Goal: Transaction & Acquisition: Download file/media

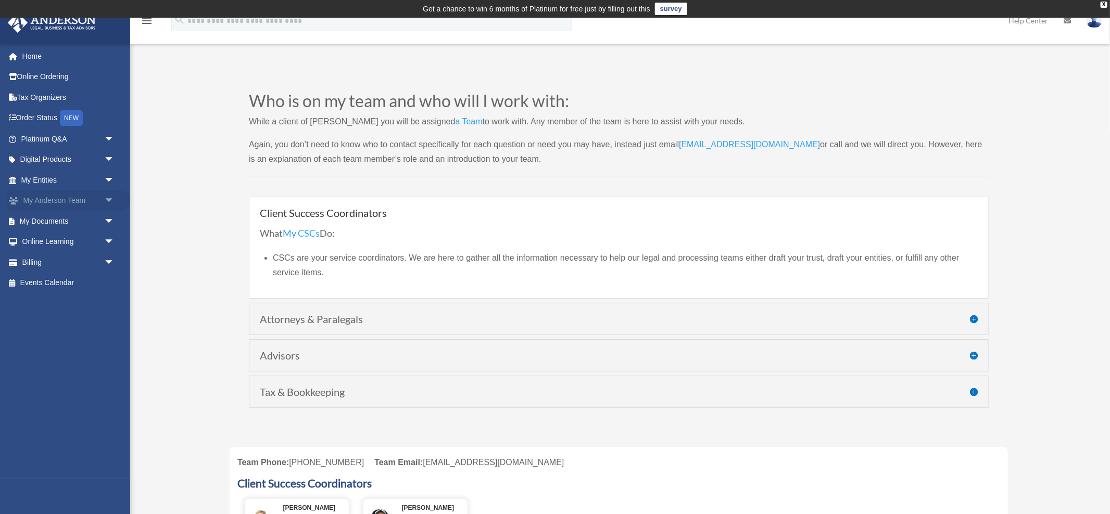
click at [56, 201] on link "My [PERSON_NAME] Team arrow_drop_down" at bounding box center [68, 201] width 123 height 21
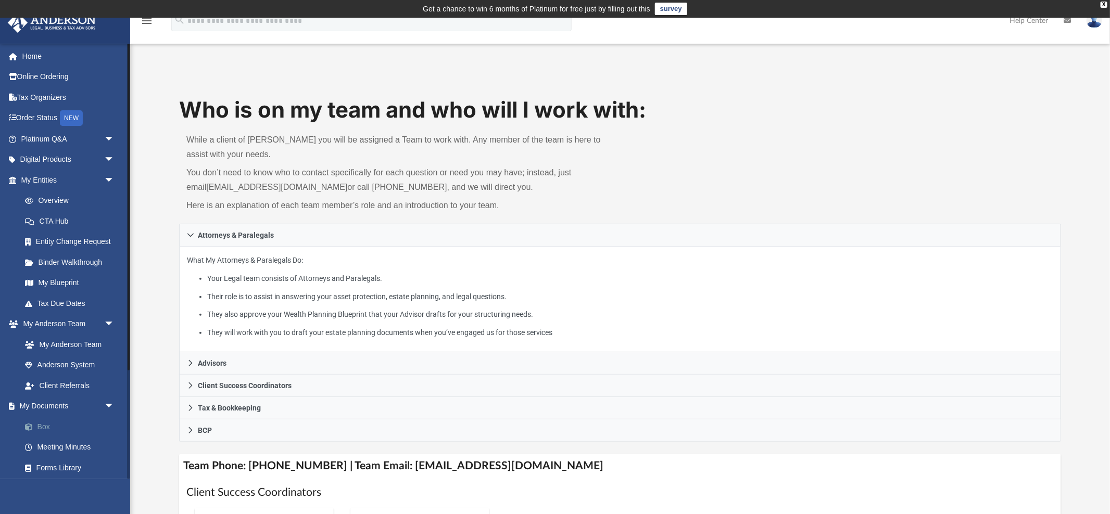
click at [64, 430] on link "Box" at bounding box center [73, 426] width 116 height 21
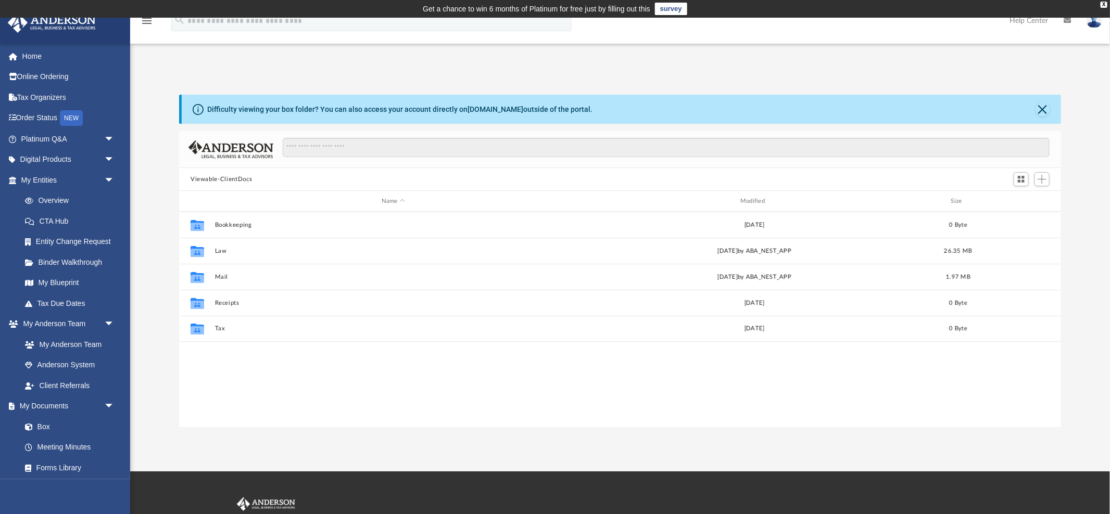
scroll to position [236, 882]
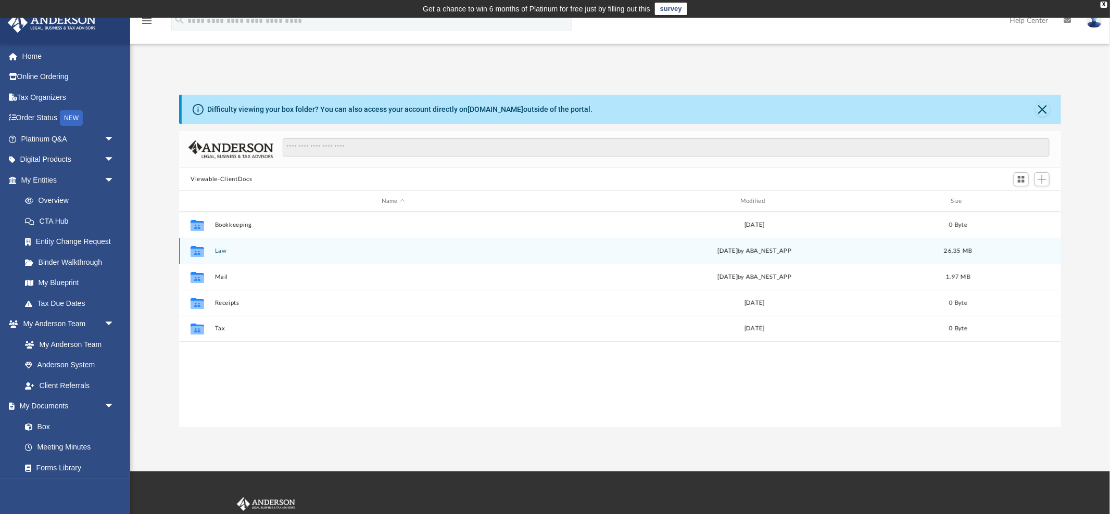
click at [221, 250] on button "Law" at bounding box center [393, 251] width 357 height 7
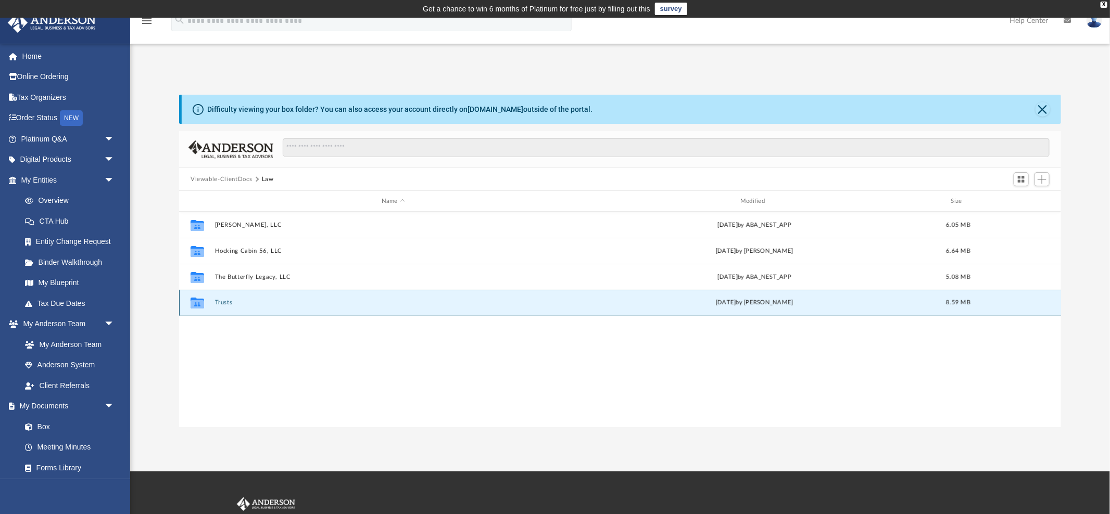
click at [225, 302] on button "Trusts" at bounding box center [393, 302] width 357 height 7
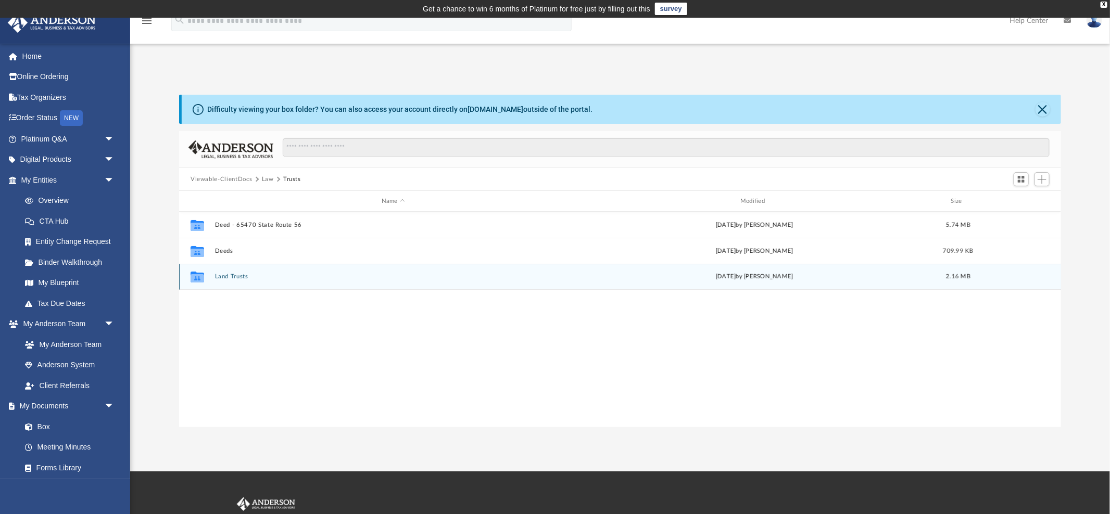
click at [231, 272] on div "Collaborated Folder Land Trusts Fri May 9 2025 by Cora Melot 2.16 MB" at bounding box center [620, 277] width 882 height 26
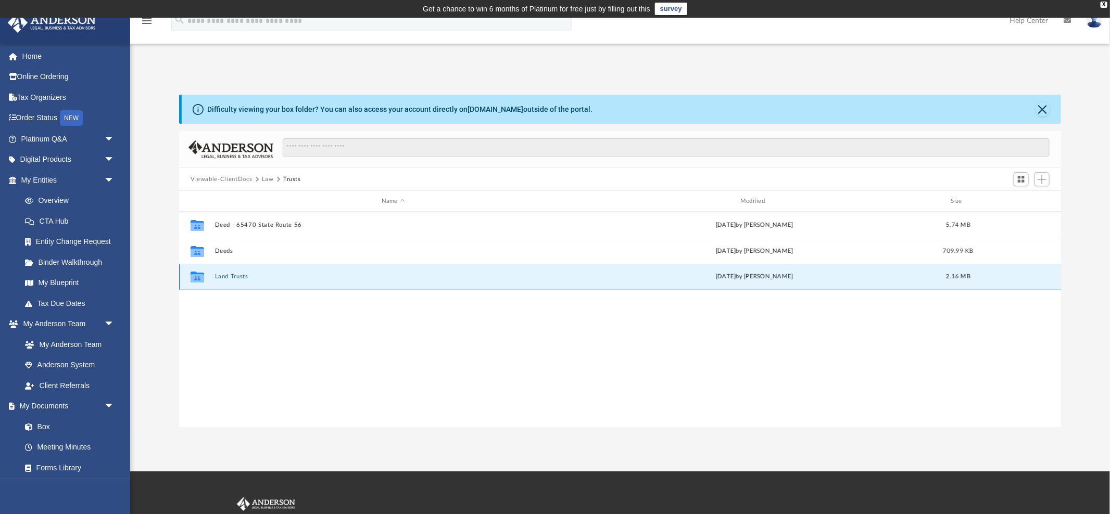
click at [231, 275] on button "Land Trusts" at bounding box center [393, 276] width 357 height 7
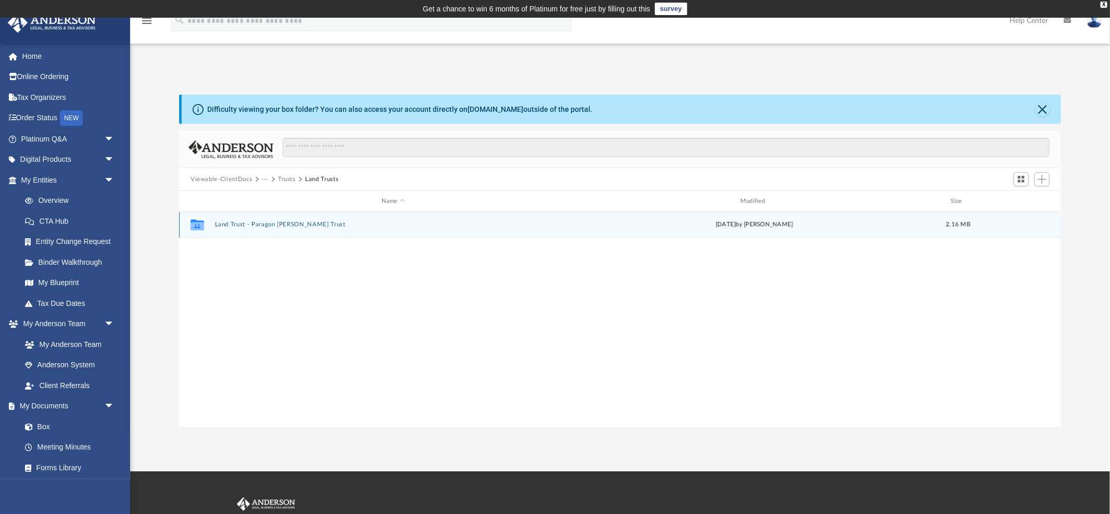
click at [255, 226] on button "Land Trust - Paragon Mills Trust" at bounding box center [393, 224] width 357 height 7
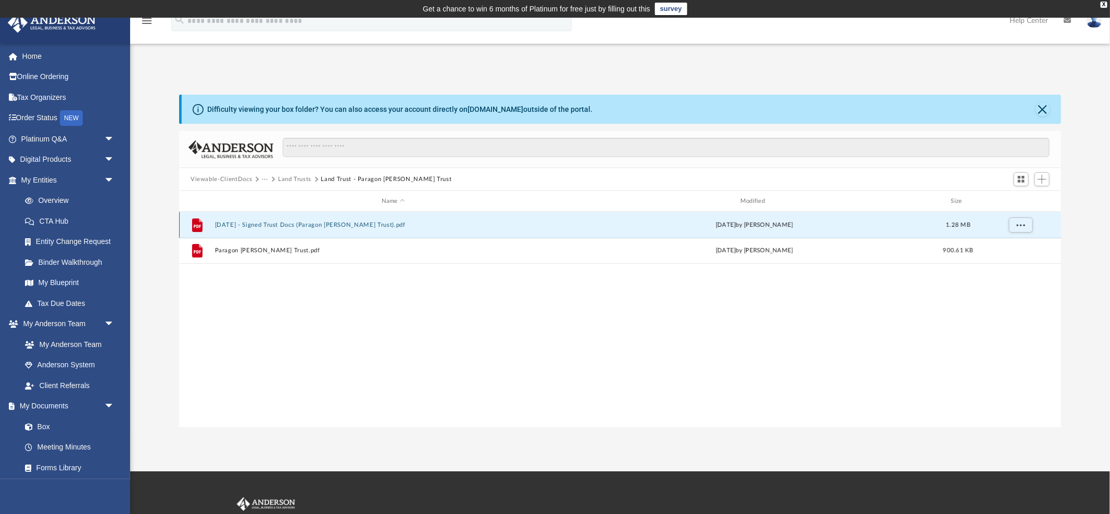
click at [318, 222] on button "2025.05.09 - Signed Trust Docs (Paragon Mills Trust).pdf" at bounding box center [393, 225] width 357 height 7
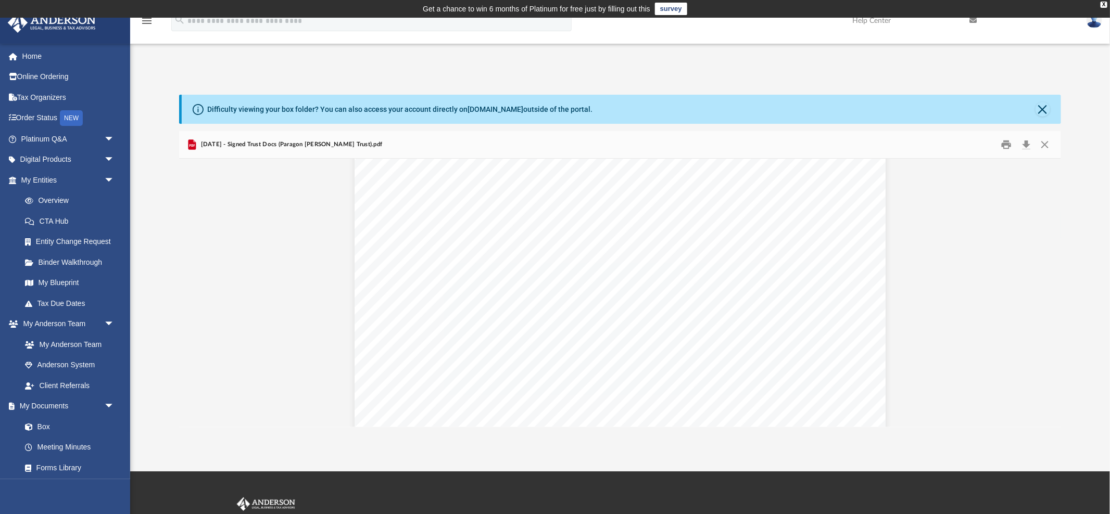
scroll to position [6516, 0]
click at [1020, 146] on button "Download" at bounding box center [1026, 145] width 19 height 16
